Goal: Information Seeking & Learning: Understand process/instructions

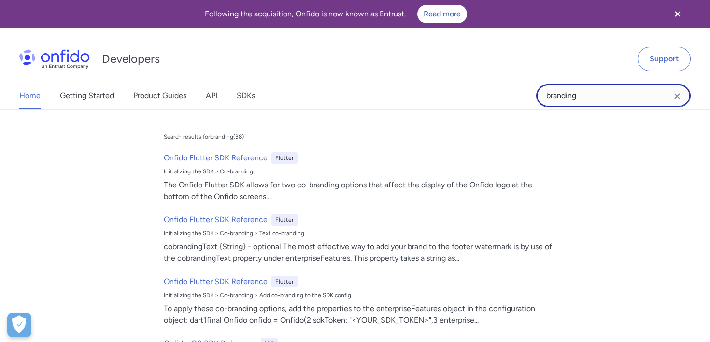
click at [595, 99] on input "branding" at bounding box center [613, 95] width 155 height 23
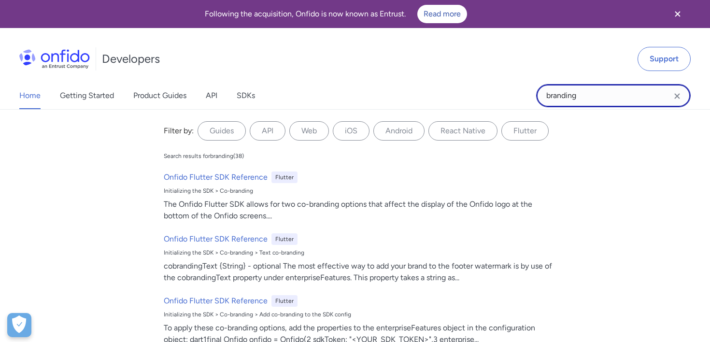
drag, startPoint x: 604, startPoint y: 97, endPoint x: 470, endPoint y: 97, distance: 133.8
click at [470, 97] on div "Home Getting Started Product Guides API SDKs branding branding Filter by: Guide…" at bounding box center [355, 95] width 710 height 27
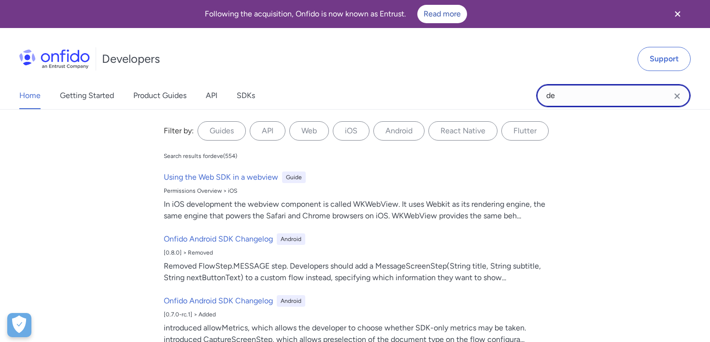
type input "d"
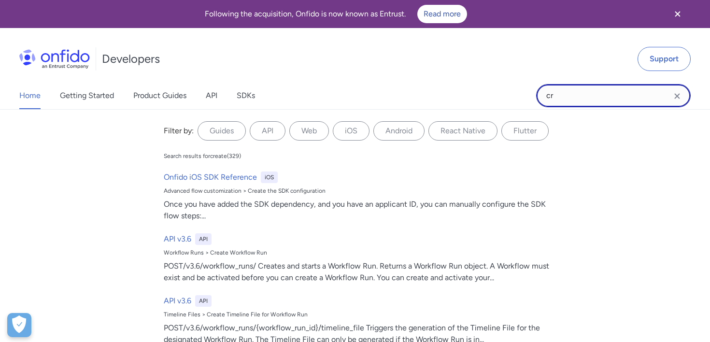
type input "c"
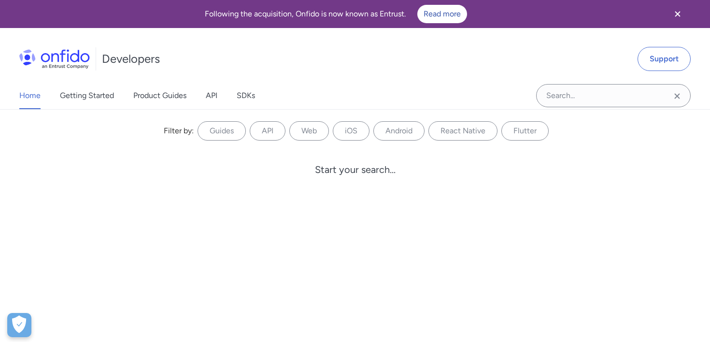
click at [679, 13] on icon "Close banner" at bounding box center [677, 13] width 5 height 5
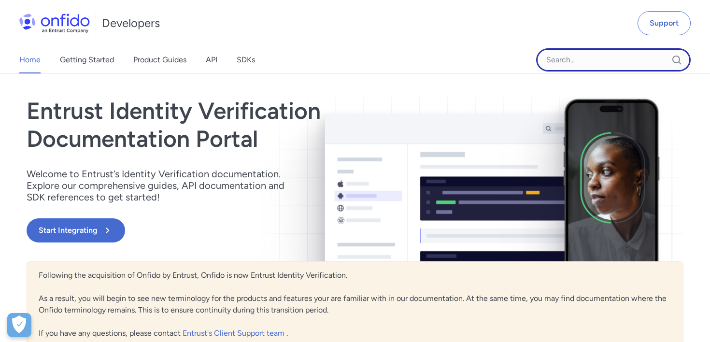
click at [565, 60] on input "Onfido search input field" at bounding box center [613, 59] width 155 height 23
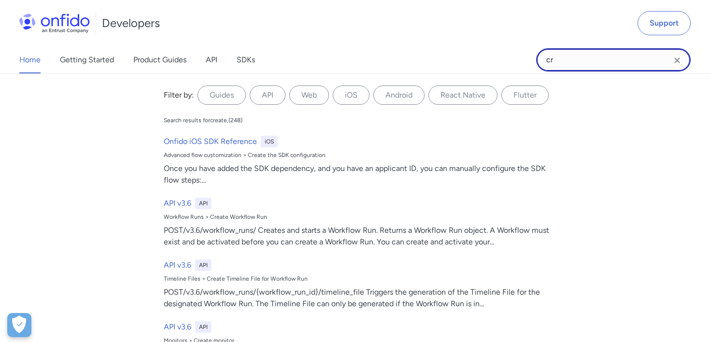
type input "c"
type input "d"
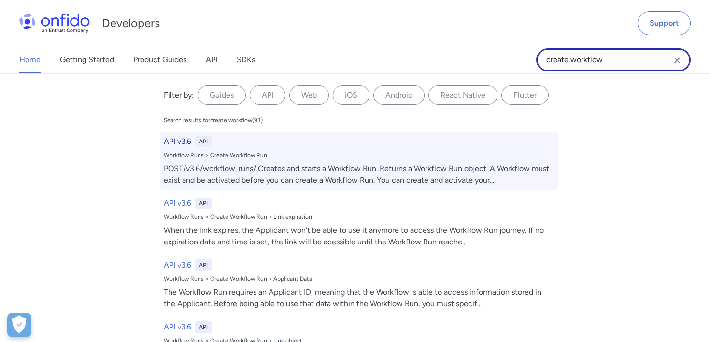
type input "create workflow"
click at [324, 163] on div "POST/v3.6/workflow_runs/ Creates and starts a Workflow Run. Returns a Workflow …" at bounding box center [359, 174] width 390 height 23
select select "http"
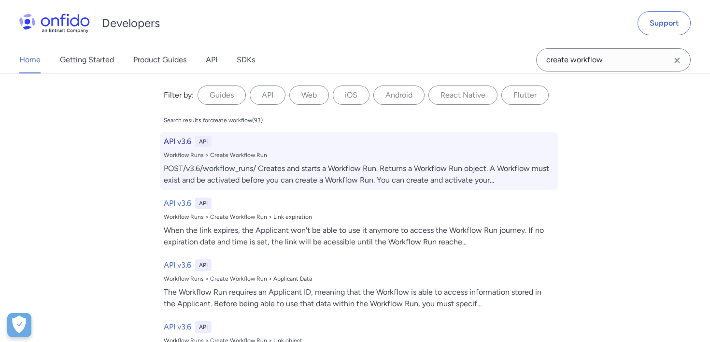
select select "http"
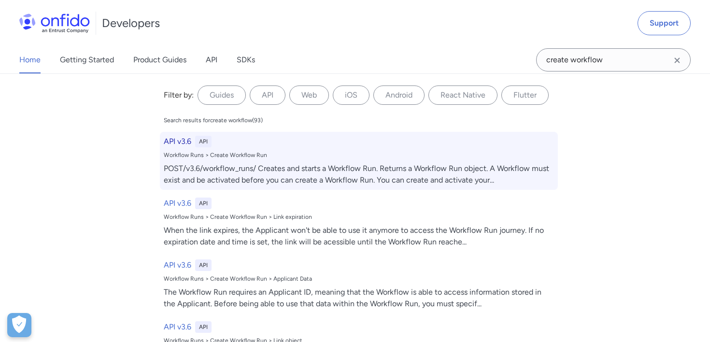
select select "http"
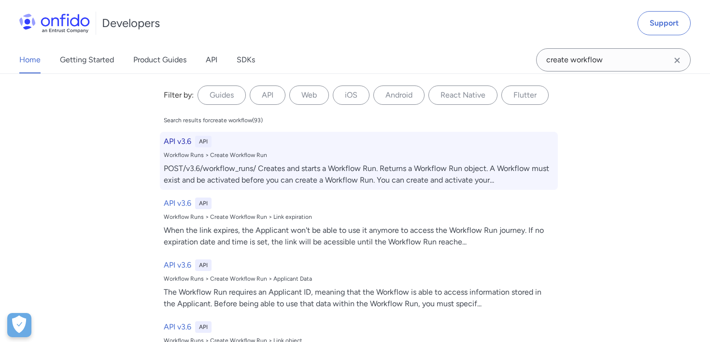
select select "http"
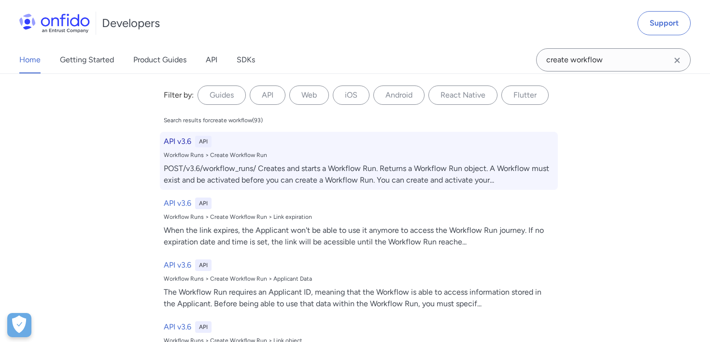
select select "http"
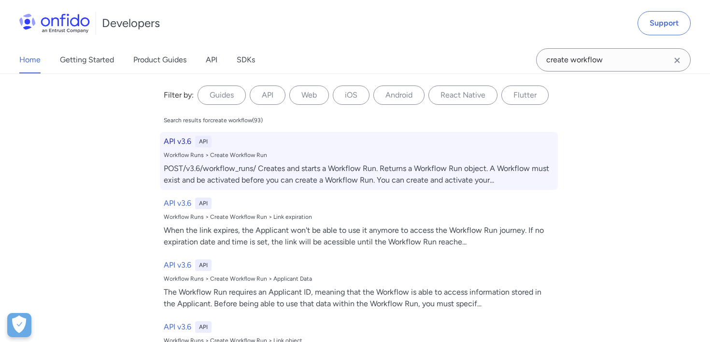
select select "http"
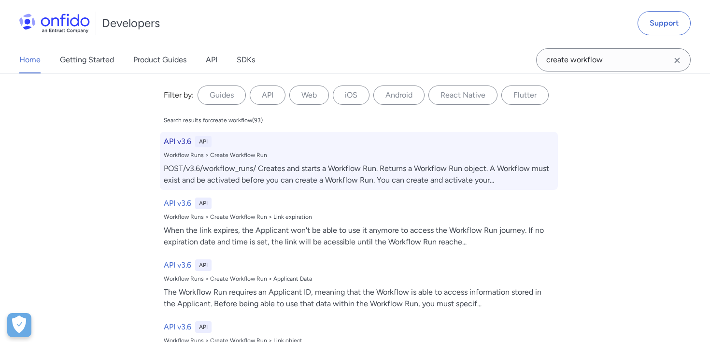
select select "http"
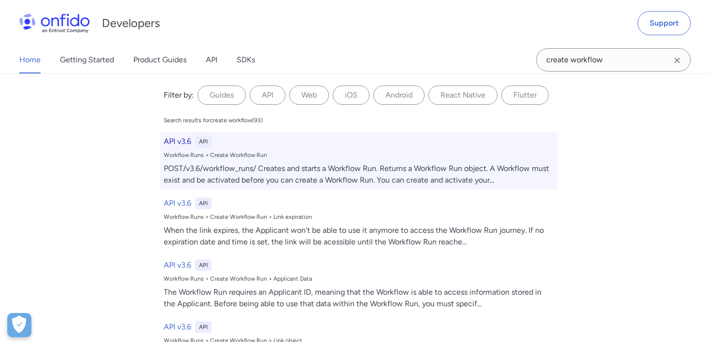
select select "http"
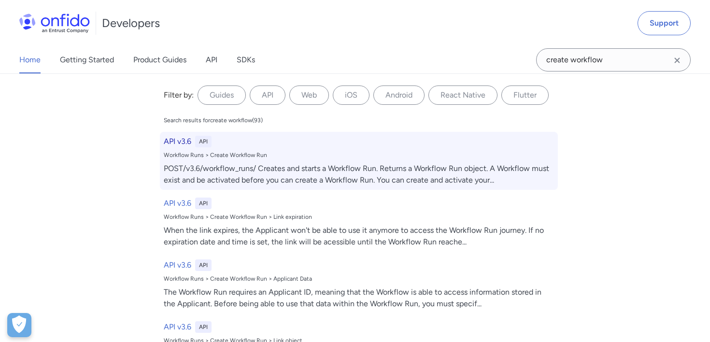
select select "http"
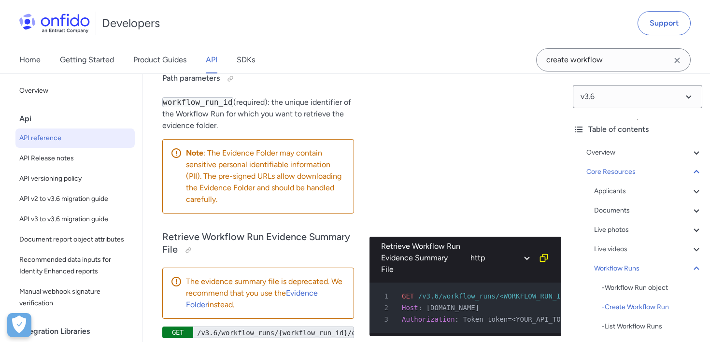
scroll to position [28844, 0]
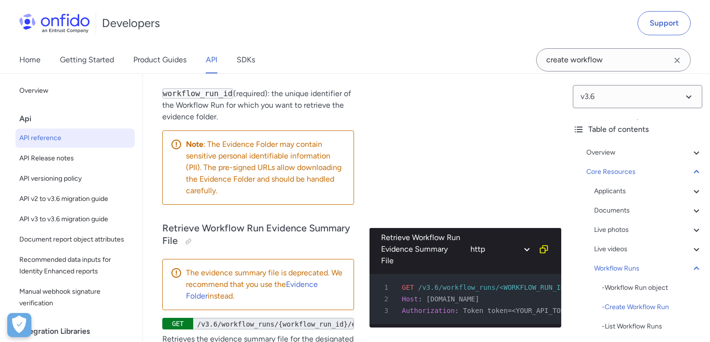
drag, startPoint x: 191, startPoint y: 140, endPoint x: 316, endPoint y: 177, distance: 130.7
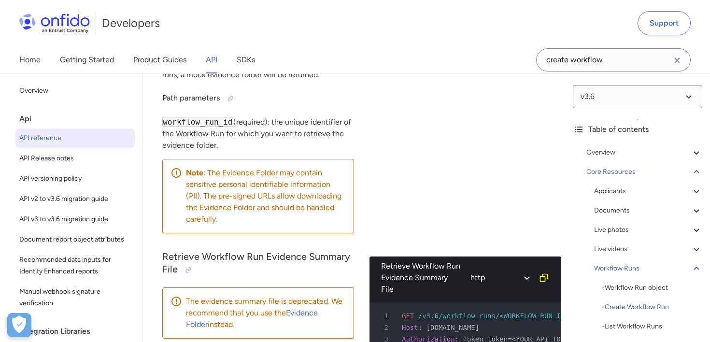
scroll to position [28816, 0]
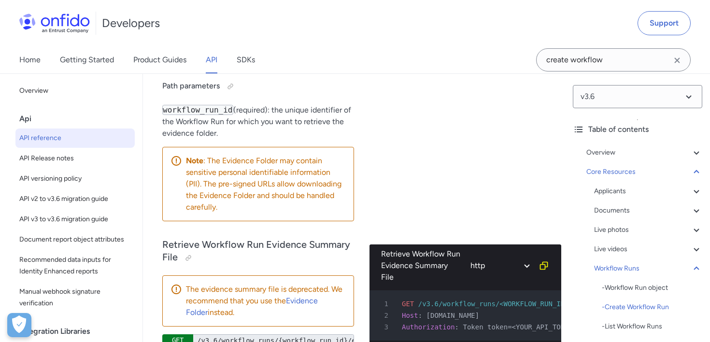
scroll to position [28823, 0]
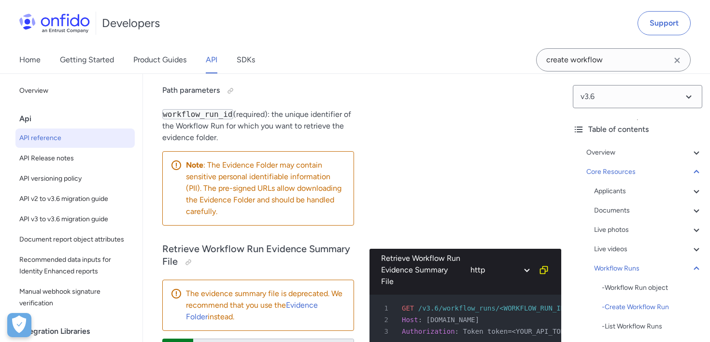
drag, startPoint x: 263, startPoint y: 165, endPoint x: 314, endPoint y: 254, distance: 102.8
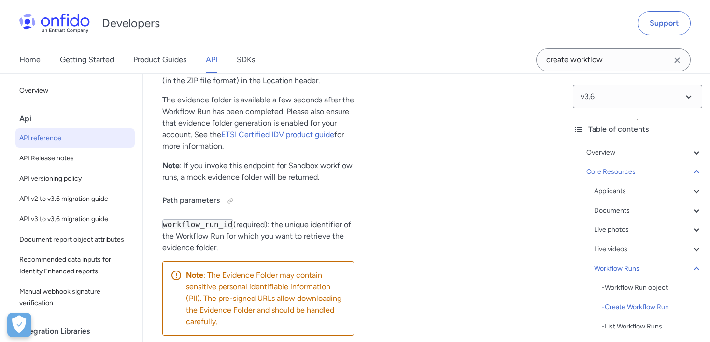
scroll to position [28709, 0]
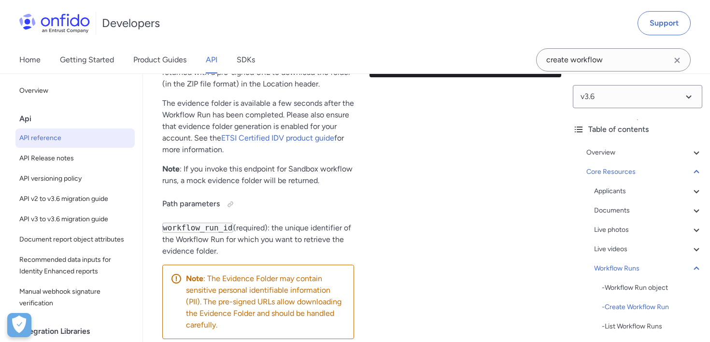
drag, startPoint x: 264, startPoint y: 196, endPoint x: 318, endPoint y: 248, distance: 74.8
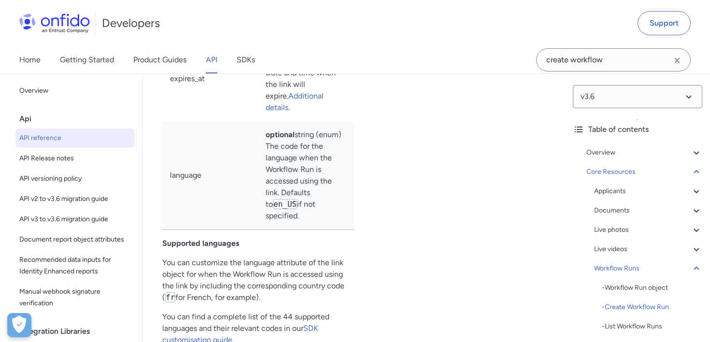
scroll to position [27695, 0]
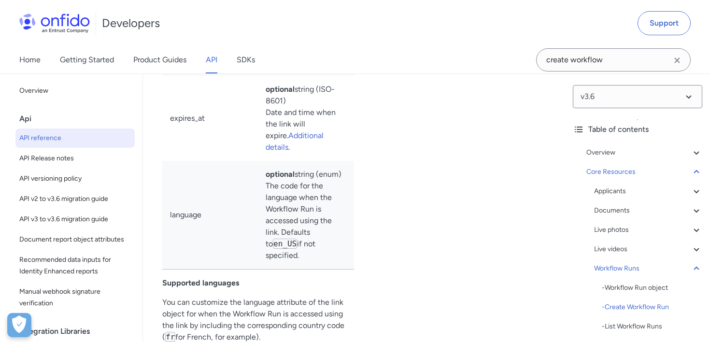
drag, startPoint x: 306, startPoint y: 181, endPoint x: 175, endPoint y: 30, distance: 199.3
